Goal: Information Seeking & Learning: Check status

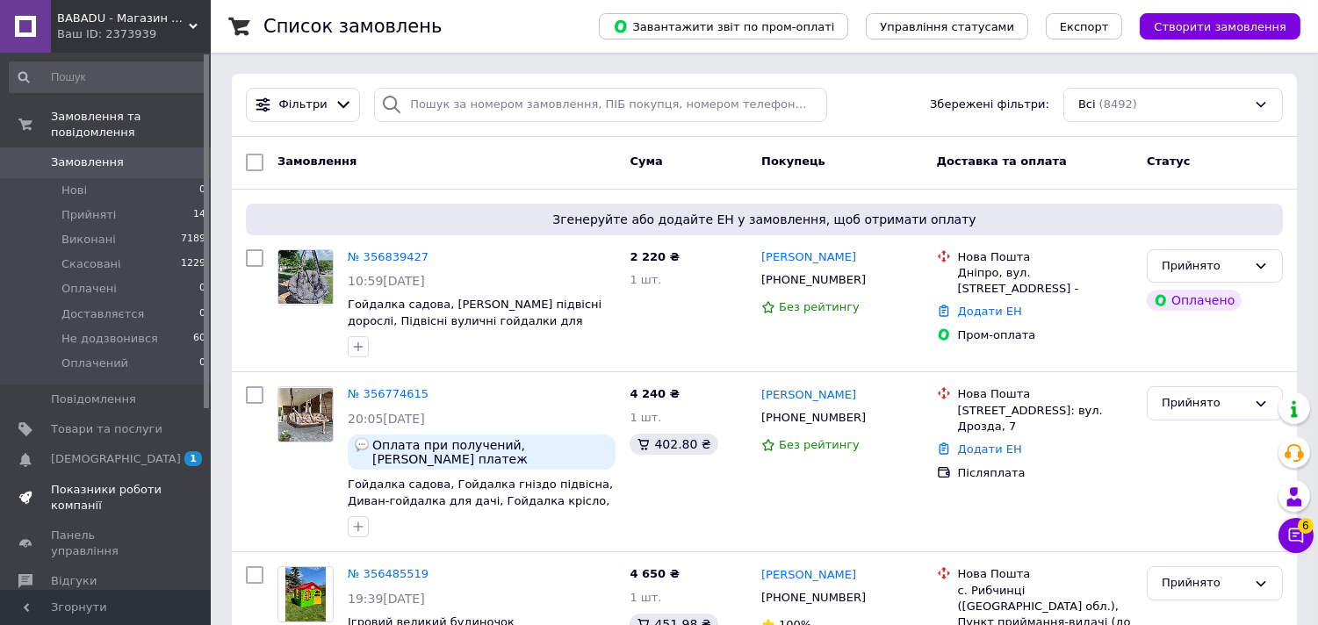
click at [104, 482] on span "Показники роботи компанії" at bounding box center [106, 498] width 111 height 32
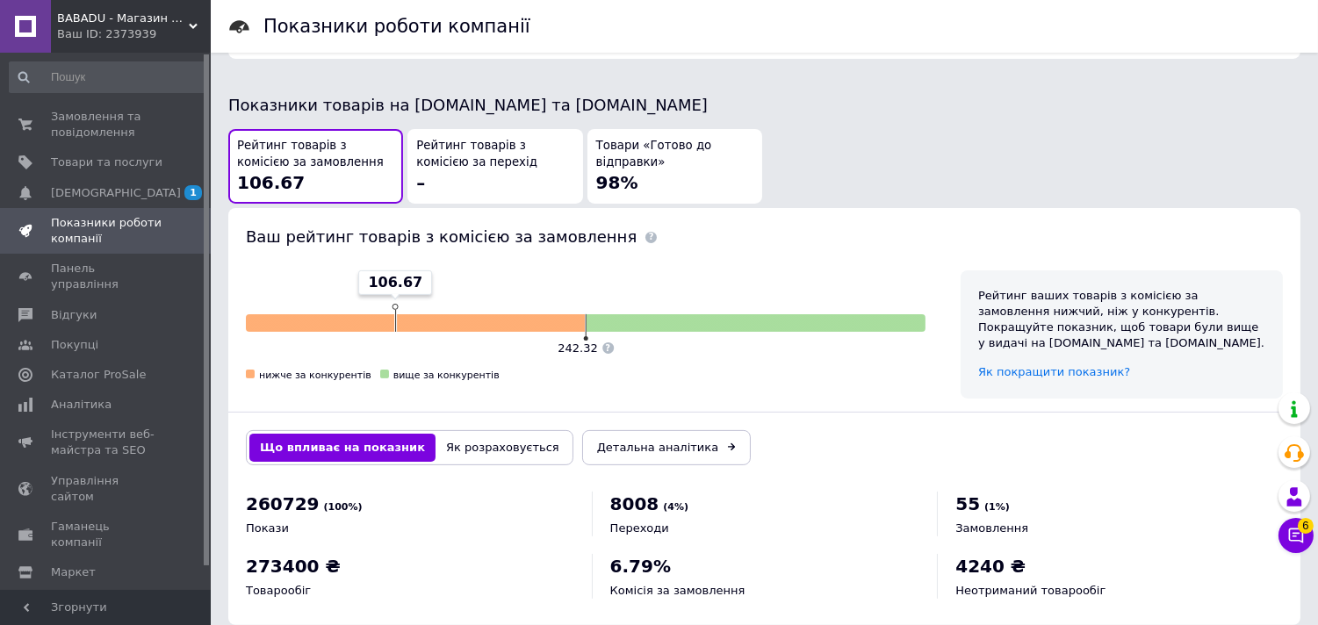
scroll to position [931, 0]
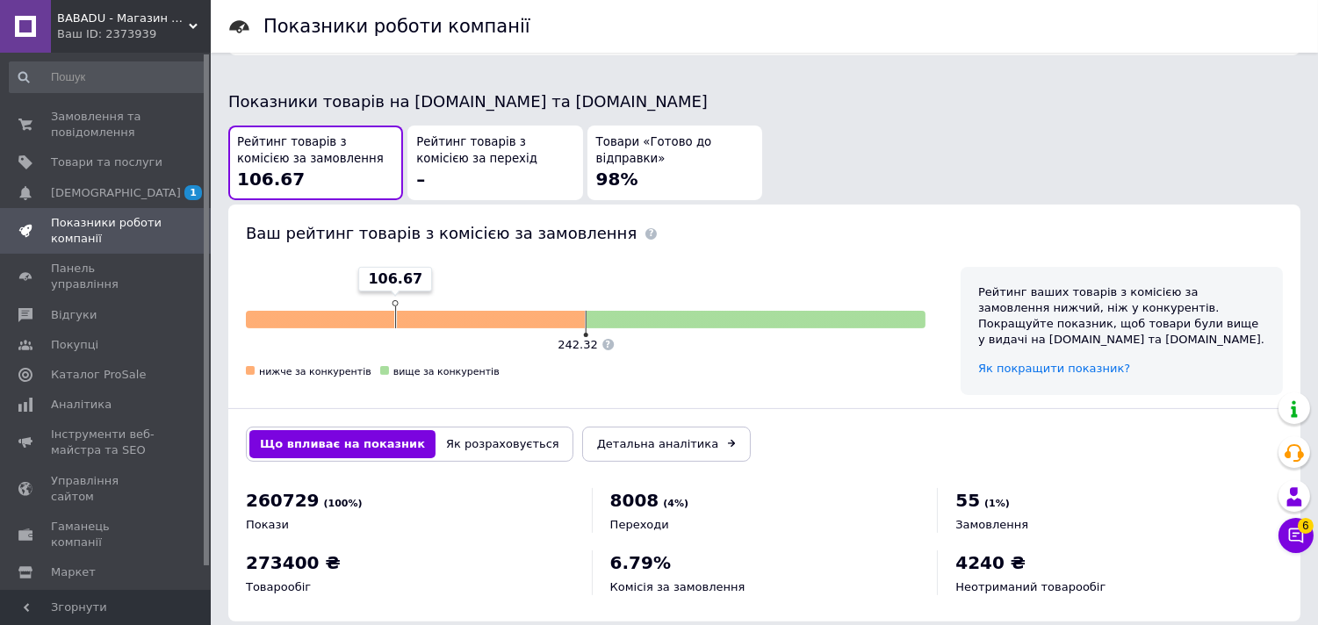
click at [470, 430] on button "Як розраховується" at bounding box center [502, 444] width 134 height 28
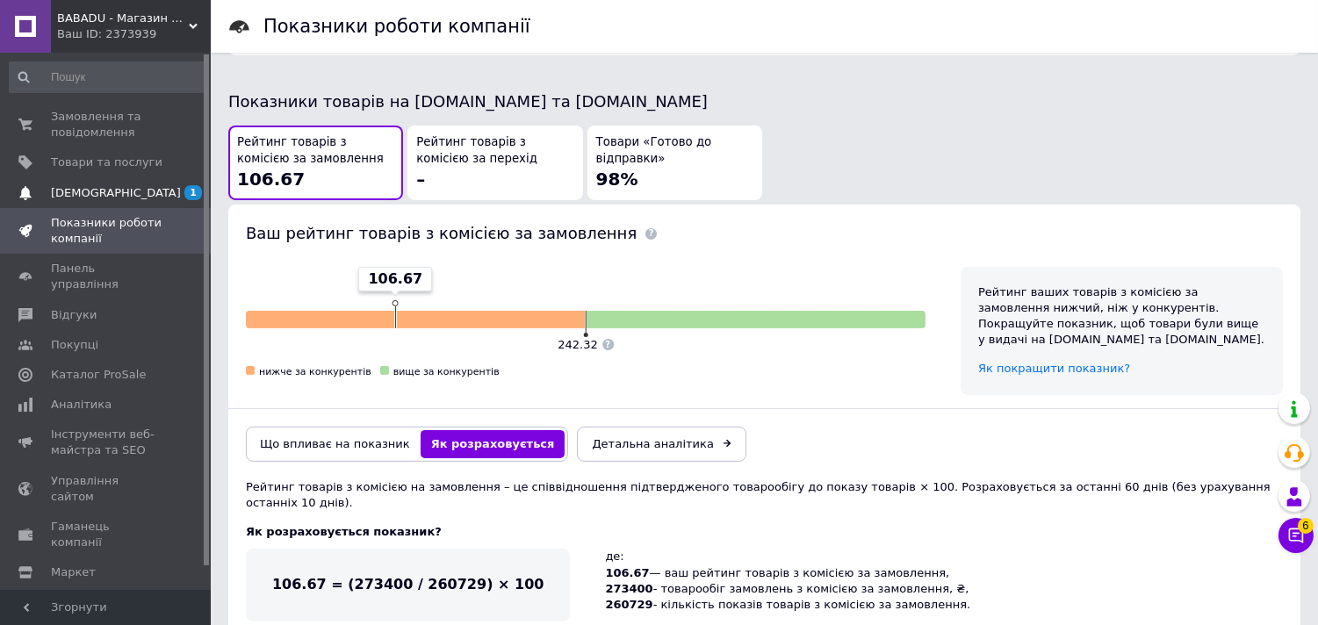
click at [123, 185] on span "[DEMOGRAPHIC_DATA]" at bounding box center [106, 193] width 111 height 16
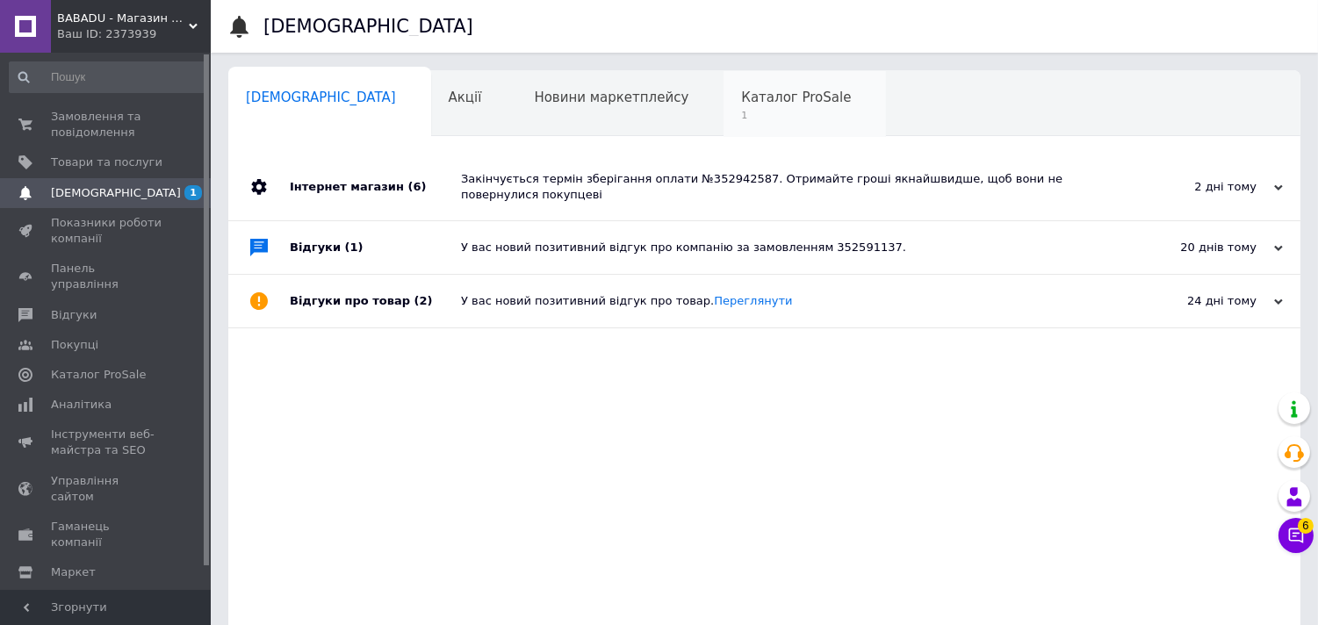
click at [741, 95] on span "Каталог ProSale" at bounding box center [796, 98] width 110 height 16
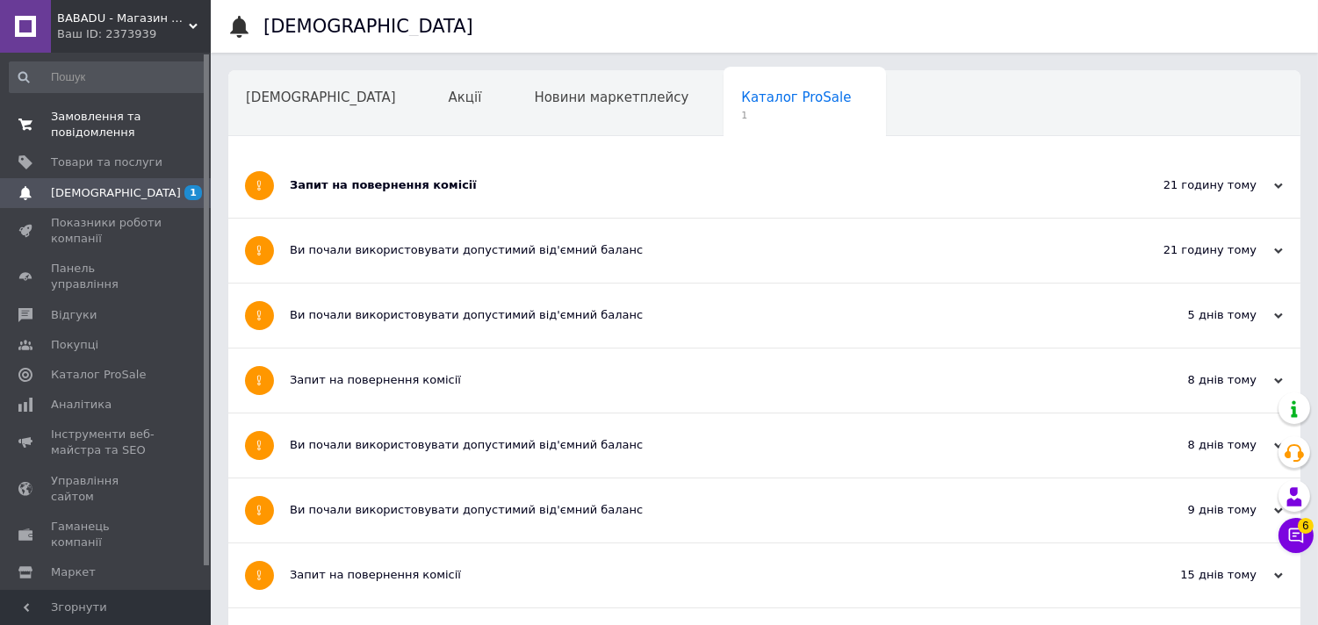
click at [61, 133] on span "Замовлення та повідомлення" at bounding box center [106, 125] width 111 height 32
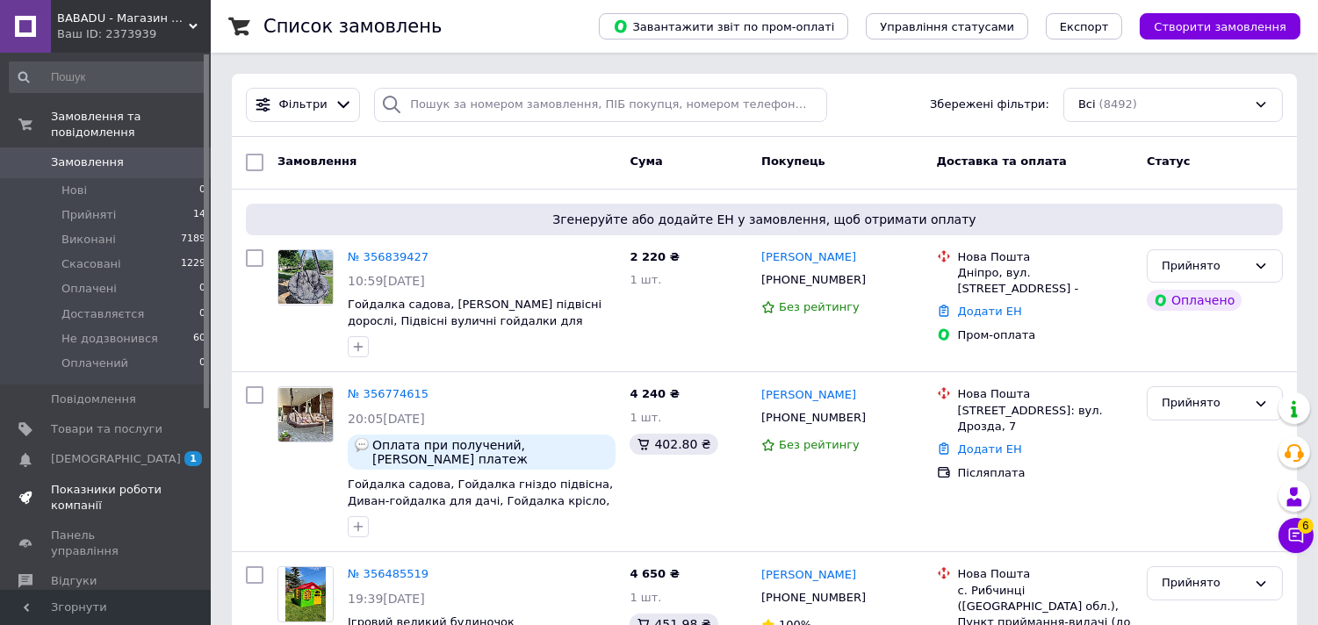
click at [80, 482] on span "Показники роботи компанії" at bounding box center [106, 498] width 111 height 32
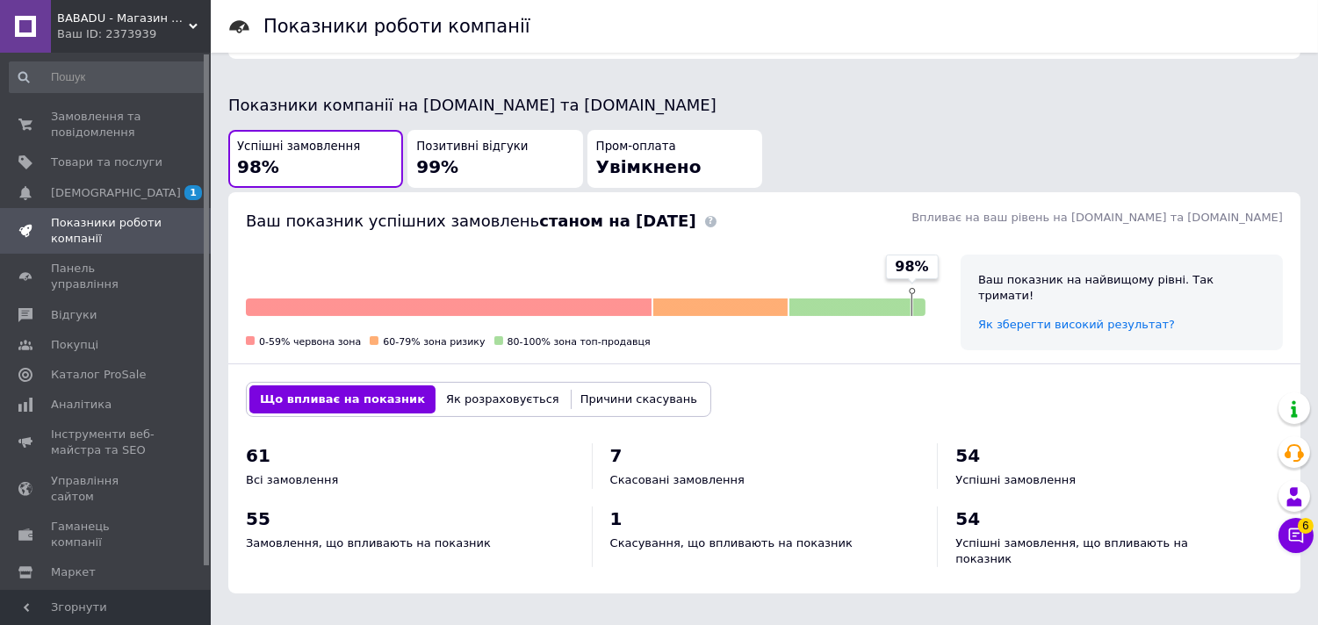
scroll to position [396, 0]
